Goal: Transaction & Acquisition: Book appointment/travel/reservation

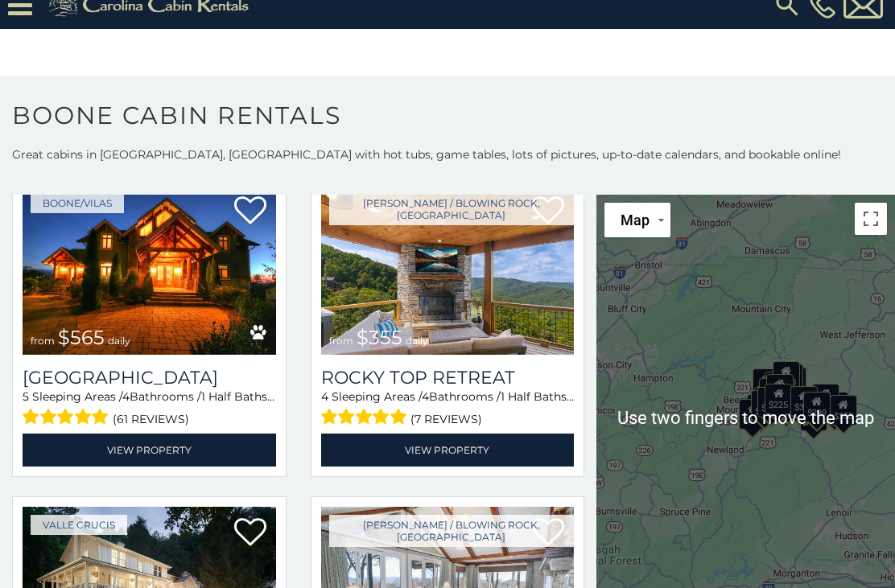
scroll to position [22, 0]
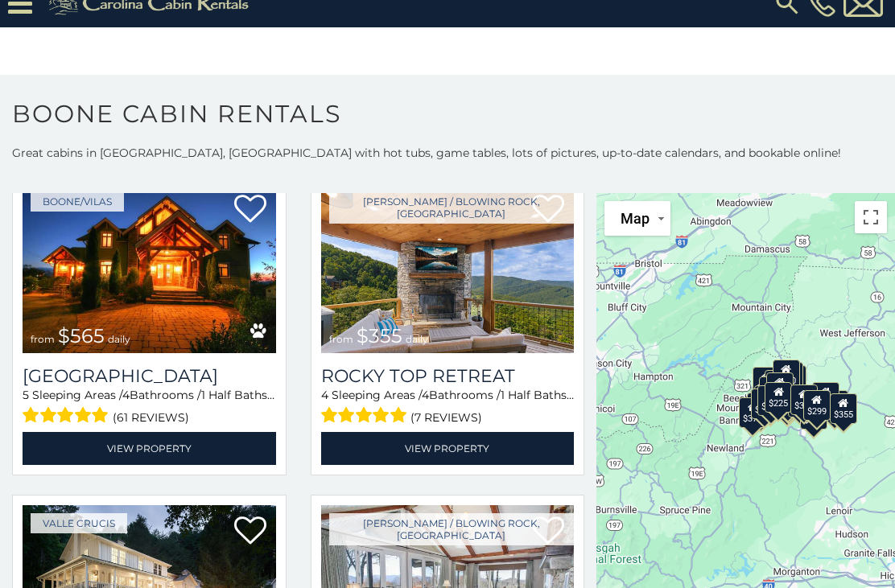
click at [486, 296] on img at bounding box center [447, 268] width 253 height 170
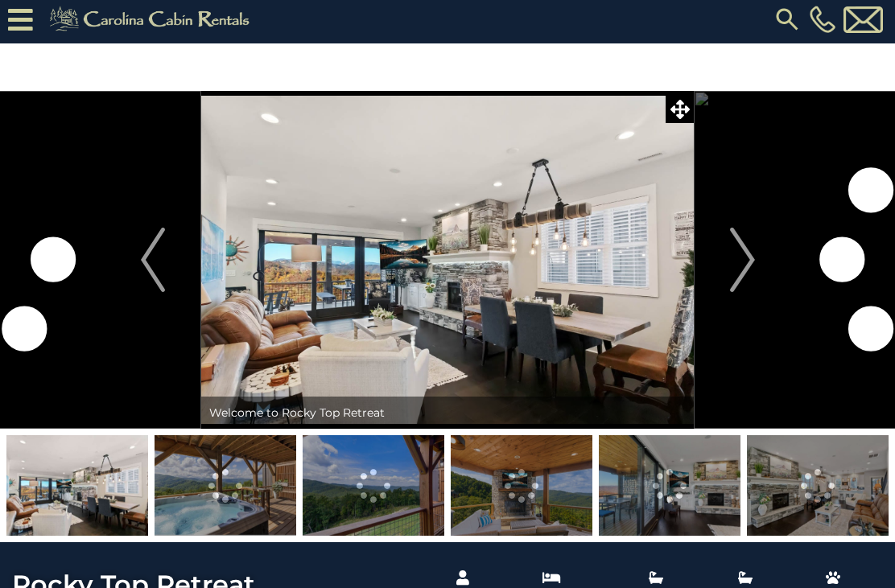
scroll to position [3, 0]
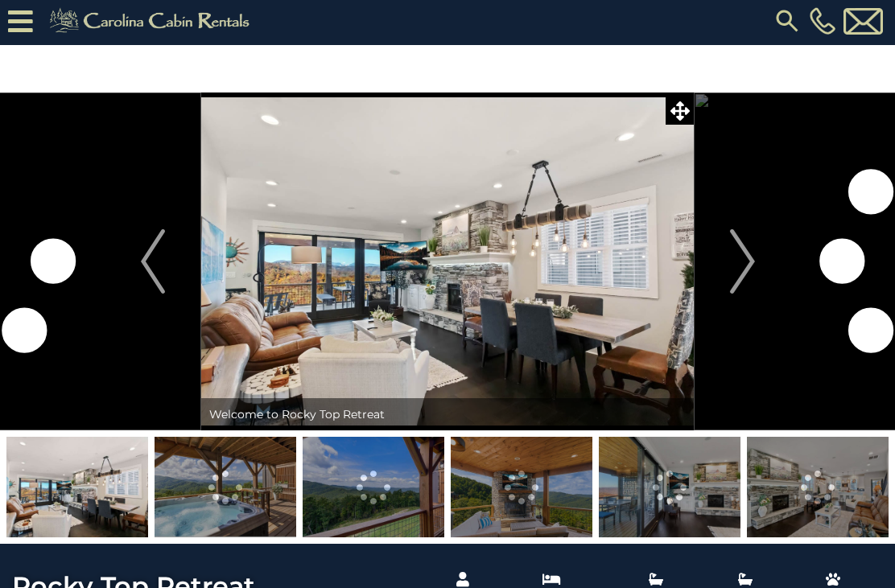
click at [747, 258] on img "Next" at bounding box center [742, 261] width 24 height 64
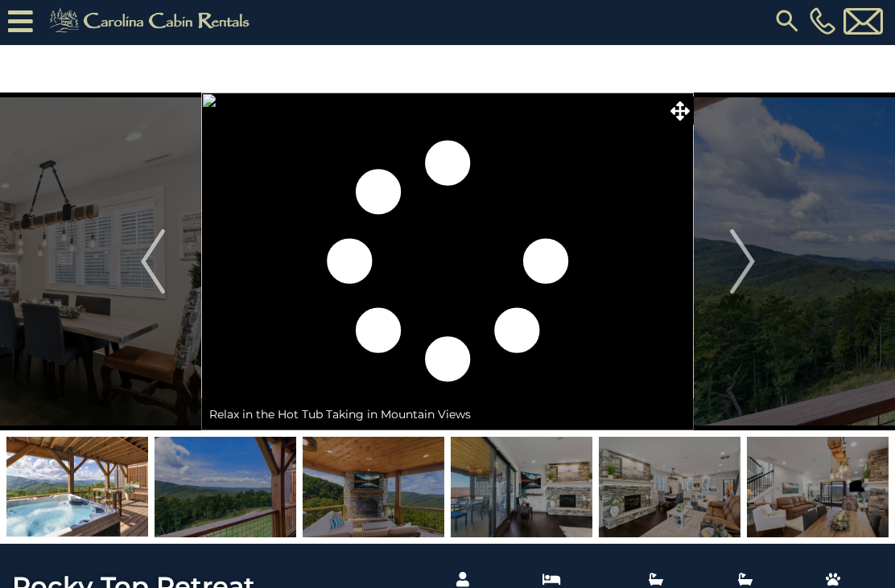
click at [752, 249] on img "Next" at bounding box center [742, 261] width 24 height 64
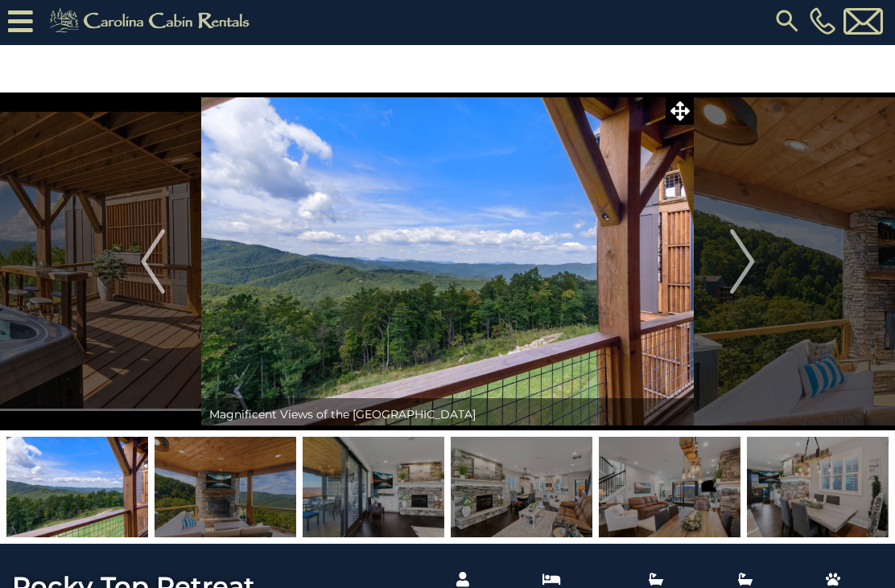
click at [746, 266] on img "Next" at bounding box center [742, 261] width 24 height 64
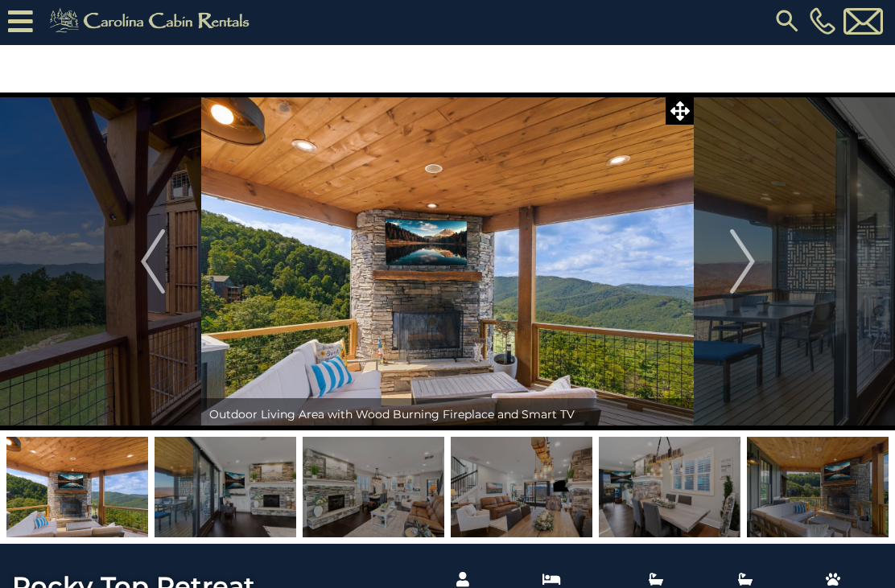
click at [737, 269] on img "Next" at bounding box center [742, 261] width 24 height 64
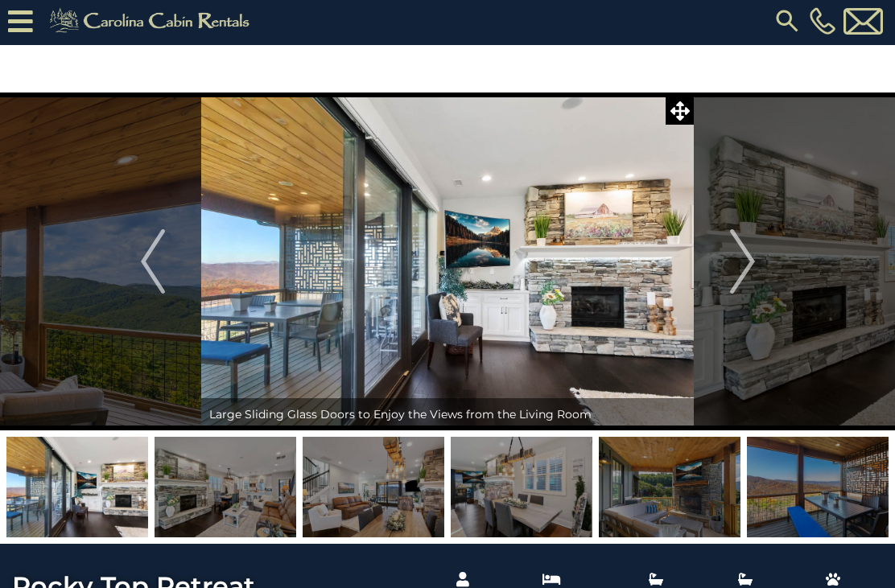
click at [745, 264] on img "Next" at bounding box center [742, 261] width 24 height 64
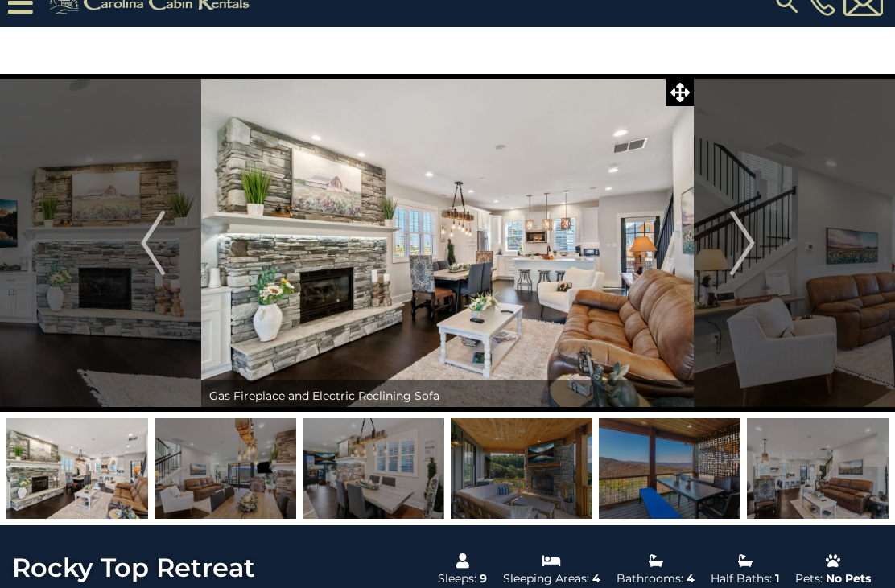
scroll to position [25, 0]
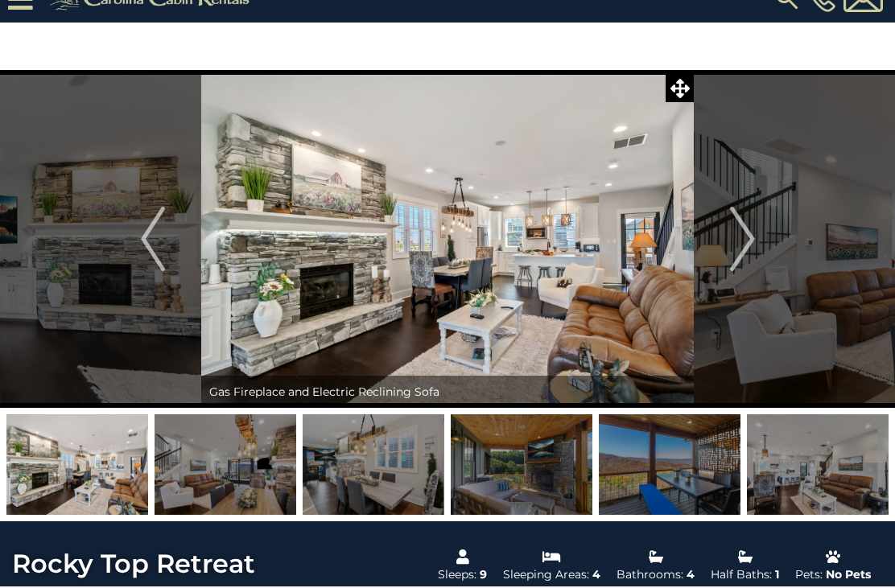
click at [306, 333] on img at bounding box center [447, 240] width 492 height 338
click at [745, 228] on img "Next" at bounding box center [742, 239] width 24 height 64
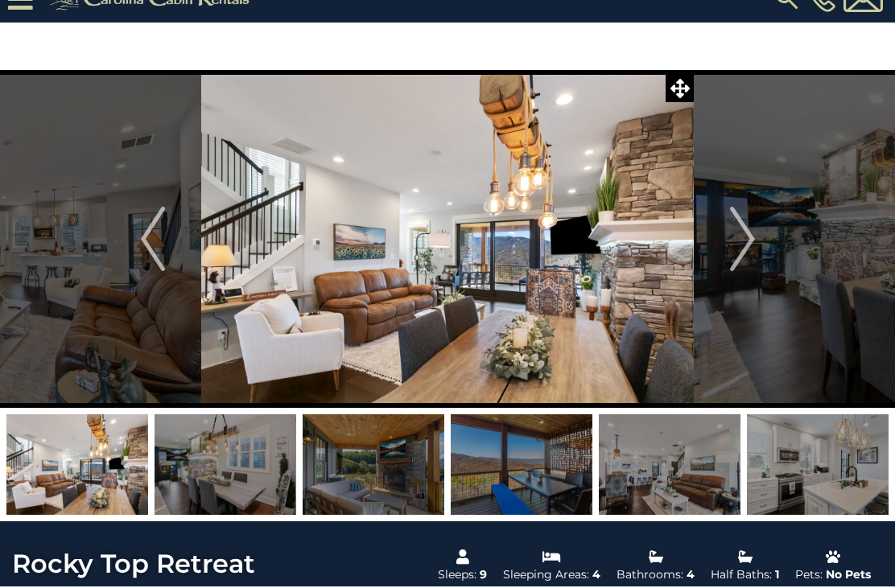
click at [743, 238] on img "Next" at bounding box center [742, 239] width 24 height 64
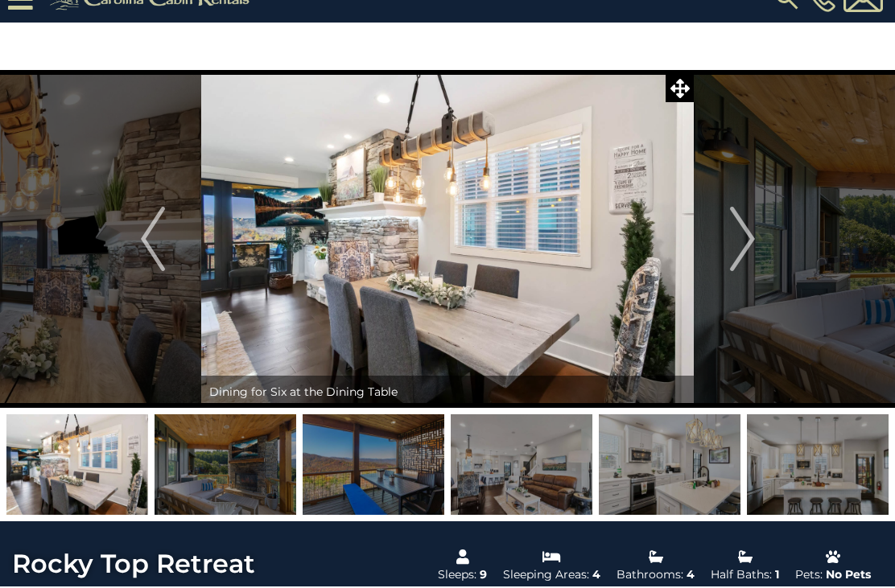
click at [747, 241] on img "Next" at bounding box center [742, 239] width 24 height 64
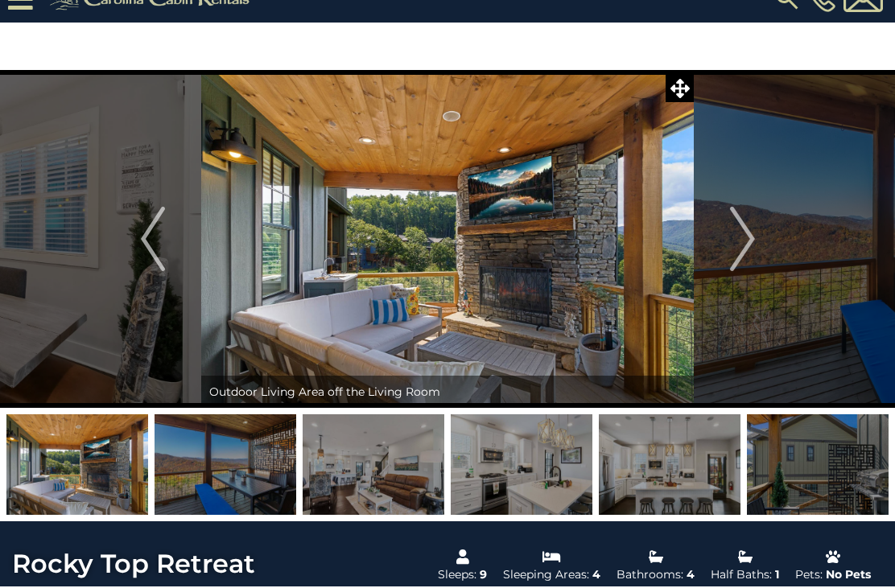
click at [744, 238] on img "Next" at bounding box center [742, 239] width 24 height 64
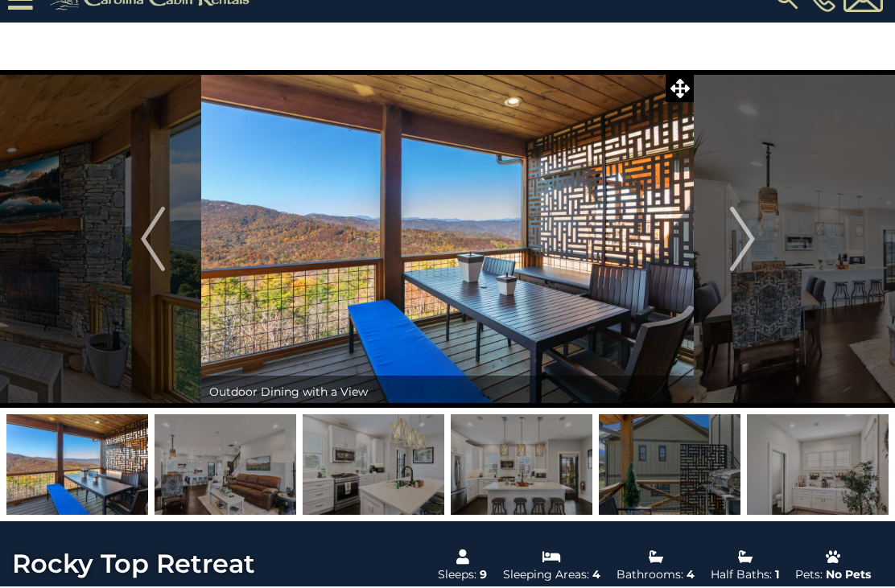
click at [745, 229] on img "Next" at bounding box center [742, 239] width 24 height 64
